Goal: Task Accomplishment & Management: Manage account settings

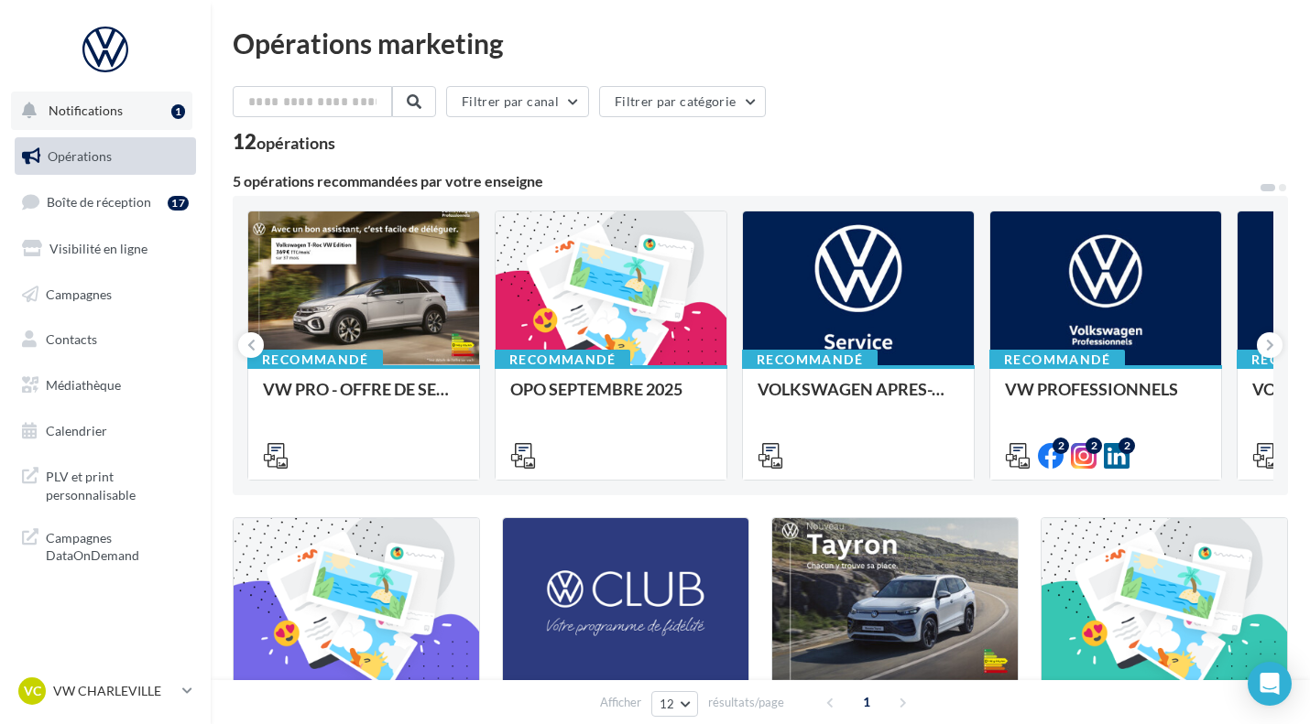
click at [130, 100] on button "Notifications 1" at bounding box center [101, 111] width 181 height 38
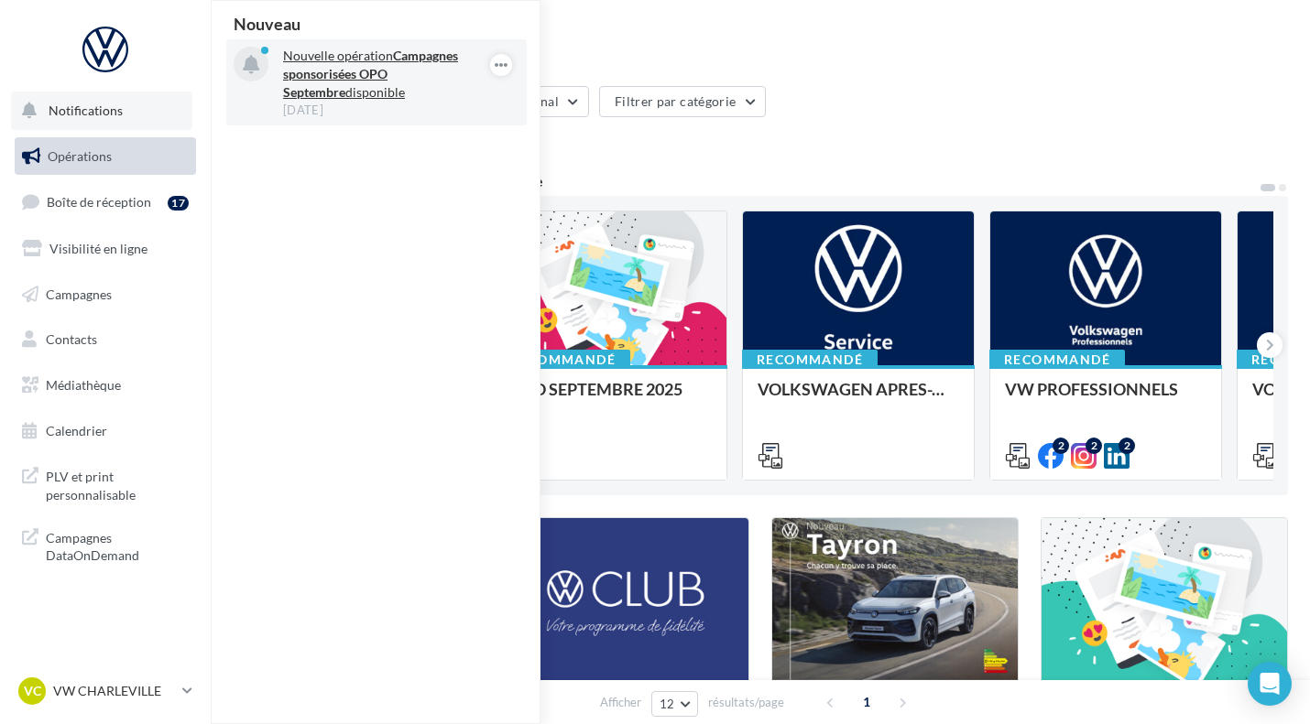
click at [337, 60] on p "Nouvelle opération Campagnes sponsorisées OPO Septembre disponible" at bounding box center [389, 74] width 212 height 55
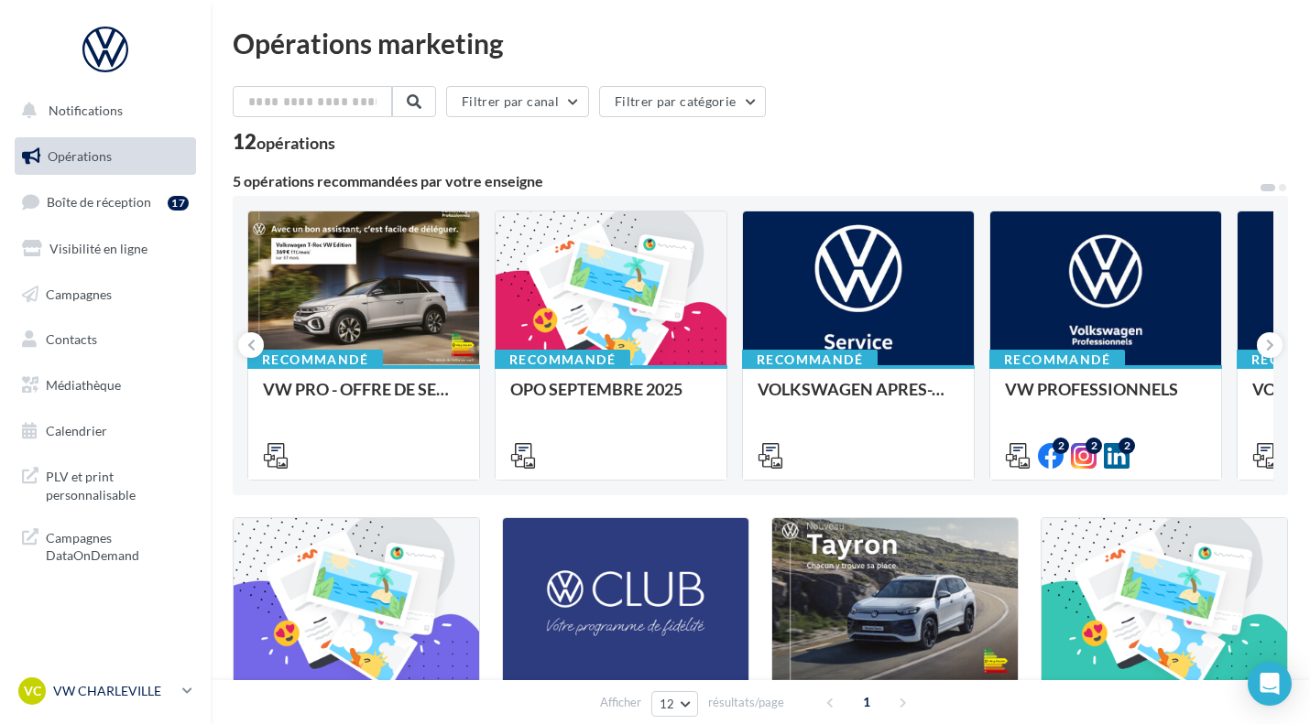
click at [172, 697] on p "VW CHARLEVILLE" at bounding box center [114, 691] width 122 height 18
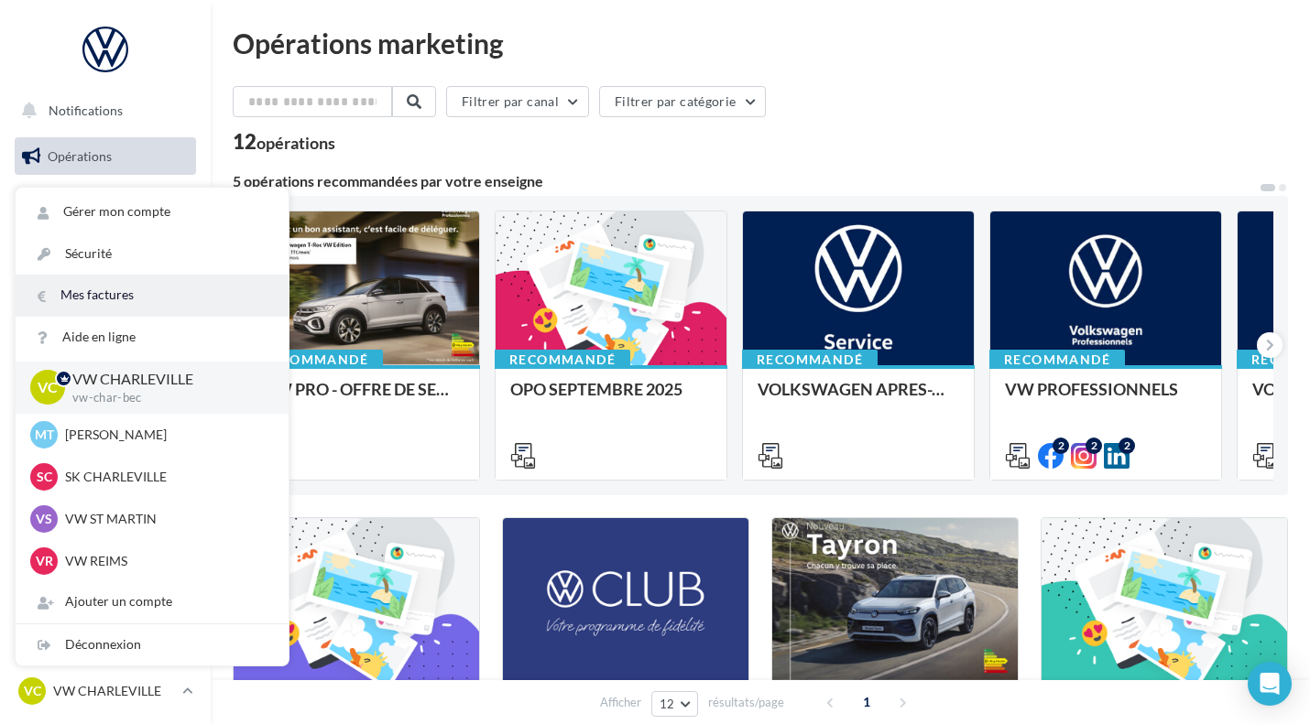
click at [106, 293] on link "Mes factures" at bounding box center [152, 295] width 273 height 41
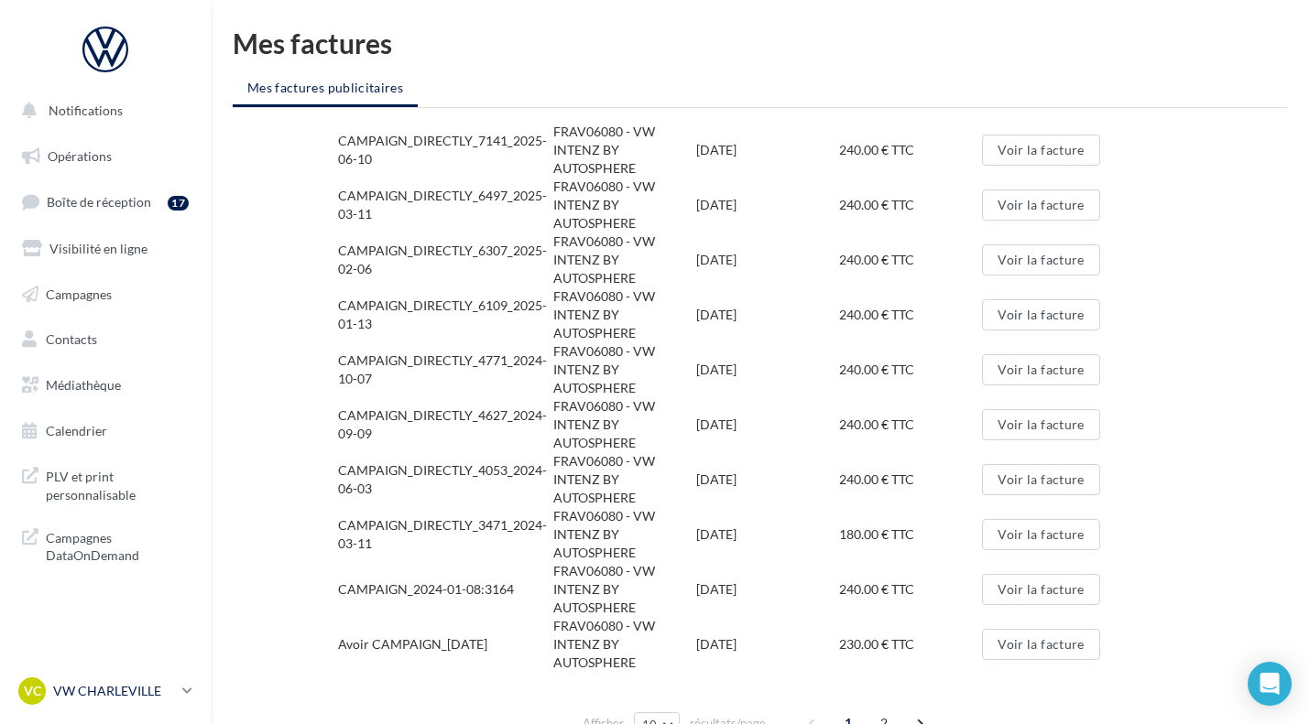
click at [153, 699] on p "VW CHARLEVILLE" at bounding box center [114, 691] width 122 height 18
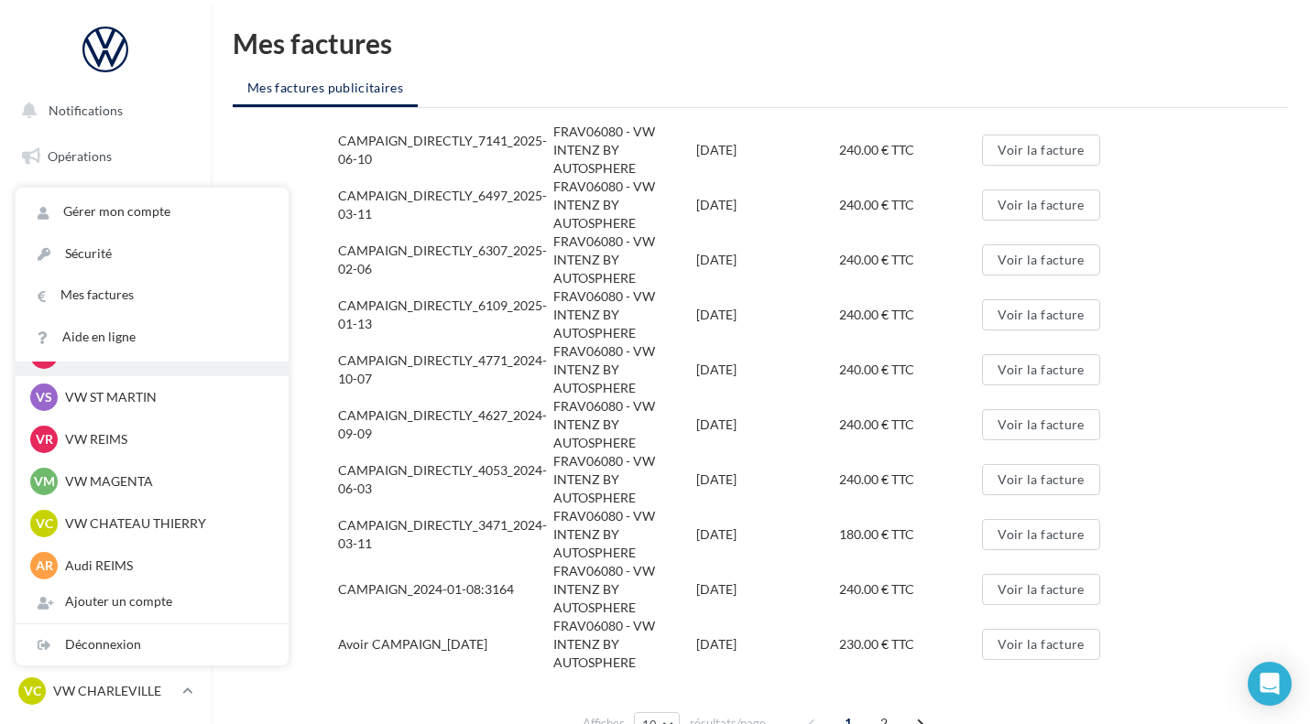
scroll to position [126, 0]
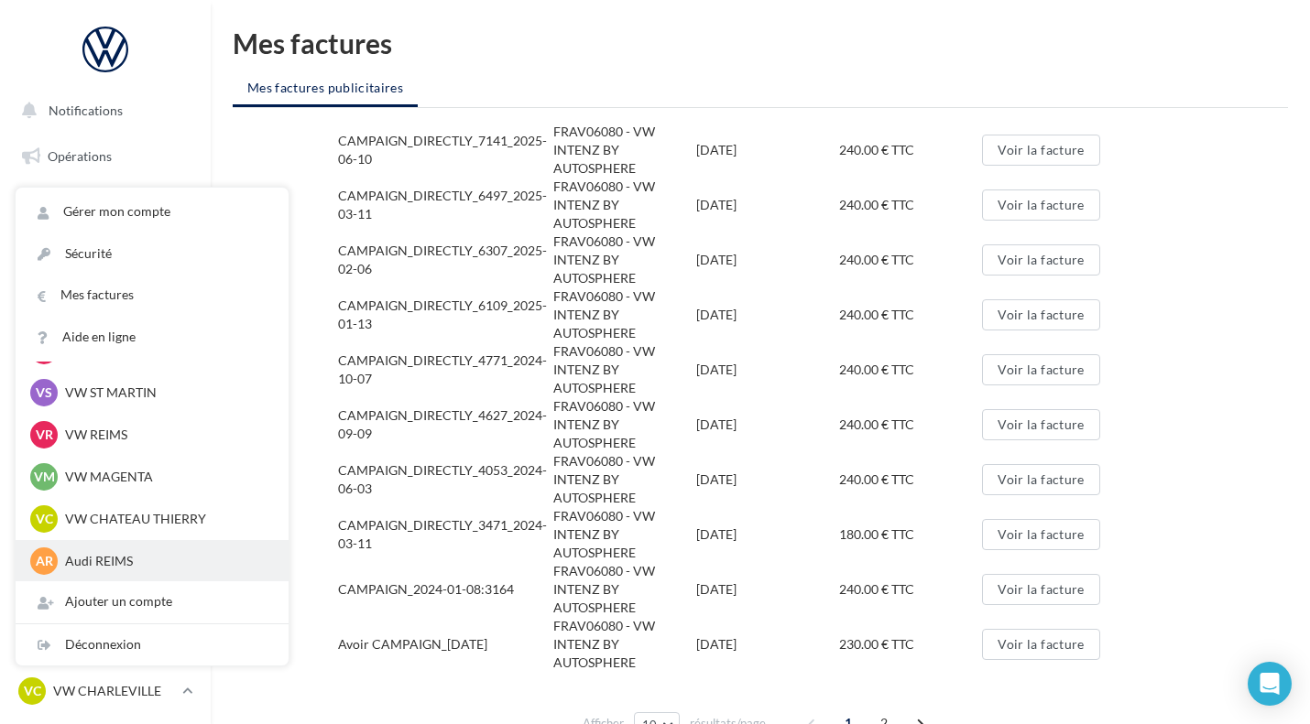
click at [103, 559] on p "Audi REIMS" at bounding box center [165, 561] width 201 height 18
